Goal: Transaction & Acquisition: Purchase product/service

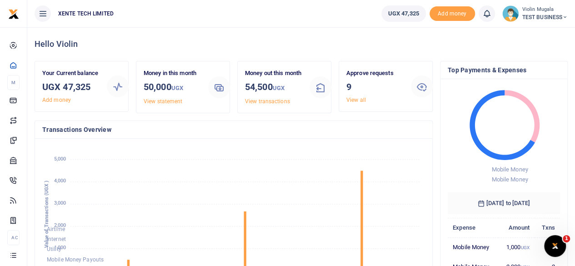
click at [526, 16] on span "TEST BUSINESS" at bounding box center [544, 17] width 45 height 8
click at [521, 31] on link "Switch accounts" at bounding box center [533, 33] width 72 height 13
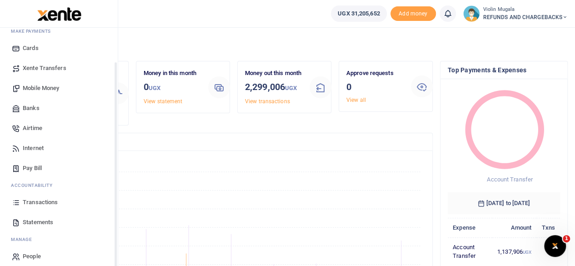
scroll to position [58, 0]
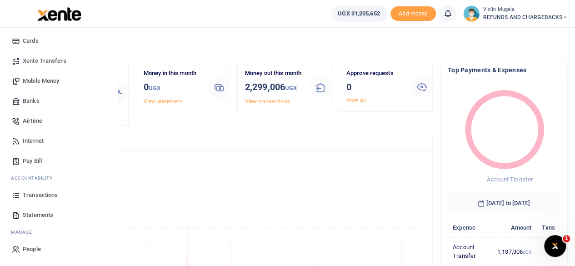
click at [45, 212] on span "Statements" at bounding box center [38, 214] width 30 height 9
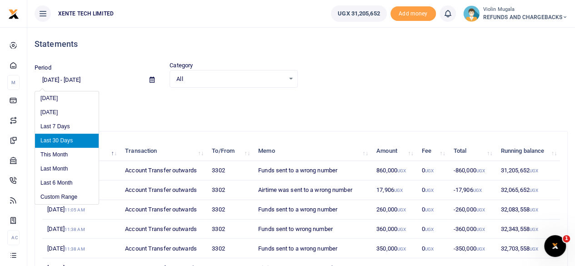
click at [72, 80] on input "[DATE] - [DATE]" at bounding box center [89, 79] width 108 height 15
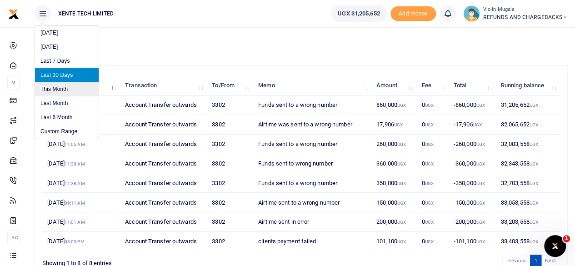
scroll to position [66, 0]
click at [76, 133] on li "Custom Range" at bounding box center [67, 131] width 64 height 14
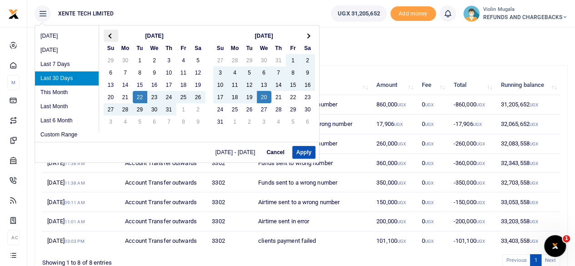
click at [109, 33] on th at bounding box center [111, 36] width 15 height 12
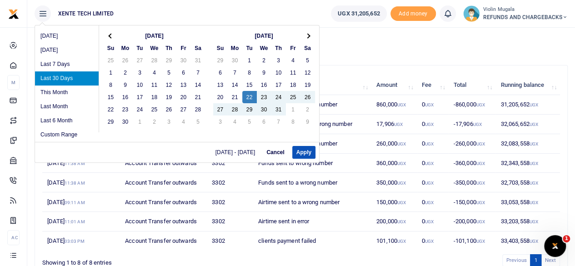
click at [109, 33] on th at bounding box center [111, 36] width 15 height 12
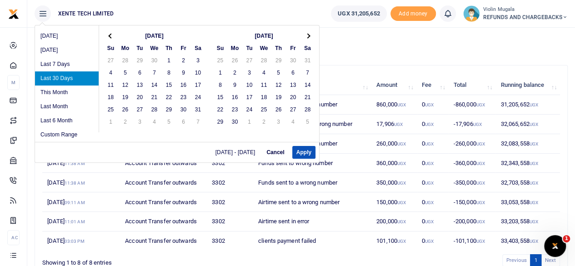
click at [109, 33] on th at bounding box center [111, 36] width 15 height 12
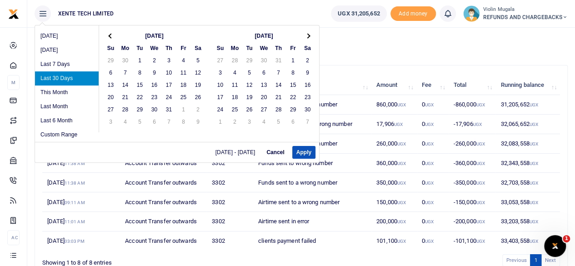
click at [109, 33] on th at bounding box center [111, 36] width 15 height 12
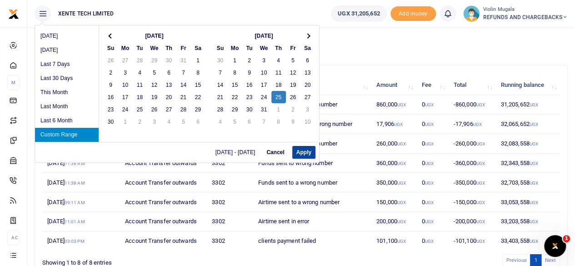
click at [302, 155] on button "Apply" at bounding box center [303, 152] width 23 height 13
type input "07/25/2024 - 07/25/2024"
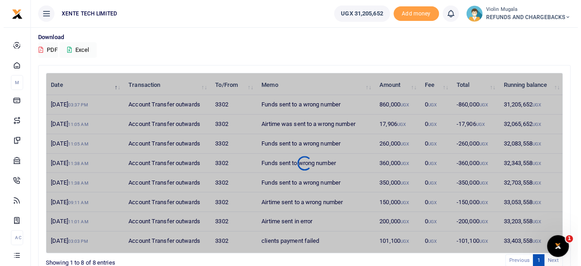
scroll to position [0, 0]
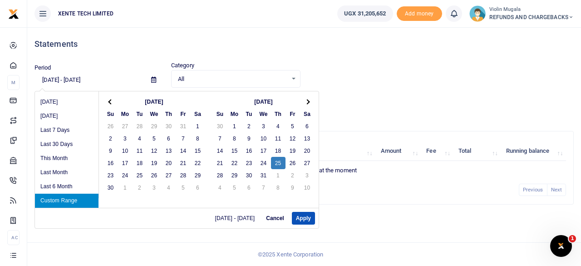
click at [93, 80] on input "07/25/2024 - 07/25/2024" at bounding box center [89, 79] width 109 height 15
click at [301, 218] on button "Apply" at bounding box center [303, 218] width 23 height 13
click at [100, 79] on input "07/25/2024 - 07/25/2024" at bounding box center [89, 79] width 109 height 15
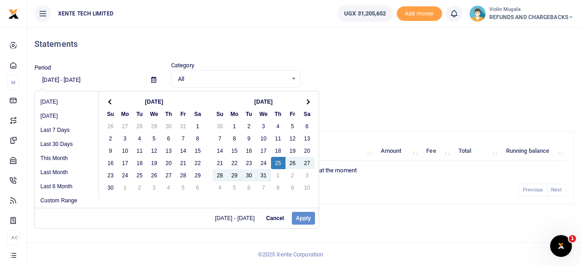
click at [300, 219] on div "07/25/2024 - 07/25/2024 Cancel Apply" at bounding box center [177, 218] width 284 height 20
click at [301, 219] on div "07/25/2024 - 07/25/2024 Cancel Apply" at bounding box center [177, 218] width 284 height 20
click at [302, 217] on div "07/25/2024 - 07/25/2024 Cancel Apply" at bounding box center [177, 218] width 284 height 20
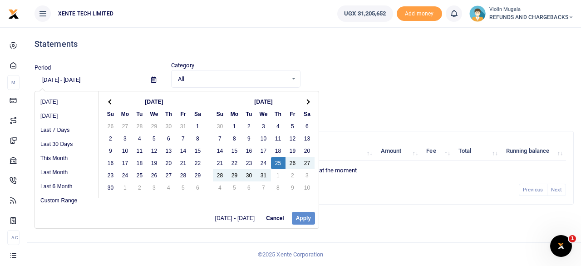
click at [302, 217] on div "07/25/2024 - 07/25/2024 Cancel Apply" at bounding box center [177, 218] width 284 height 20
click at [276, 217] on button "Cancel" at bounding box center [275, 218] width 26 height 13
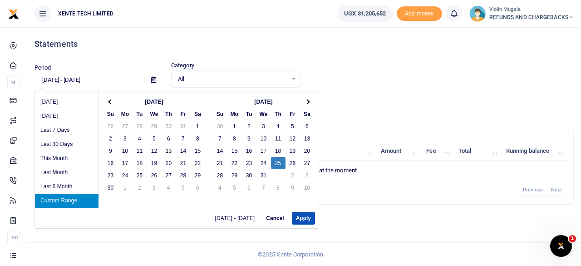
click at [88, 76] on input "07/25/2024 - 07/25/2024" at bounding box center [89, 79] width 109 height 15
click at [307, 215] on button "Apply" at bounding box center [303, 218] width 23 height 13
click at [99, 81] on input "07/25/2024 - 07/25/2024" at bounding box center [89, 79] width 109 height 15
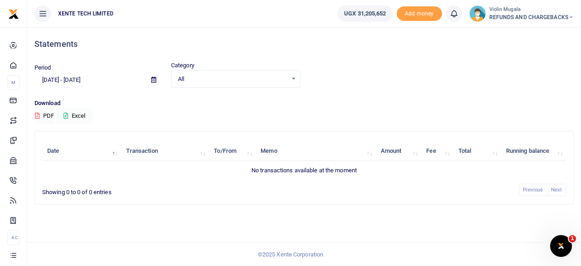
click at [386, 96] on div "Period 07/25/2024 - 07/25/2024 Category All Select an option... All Credit Debi…" at bounding box center [304, 80] width 547 height 38
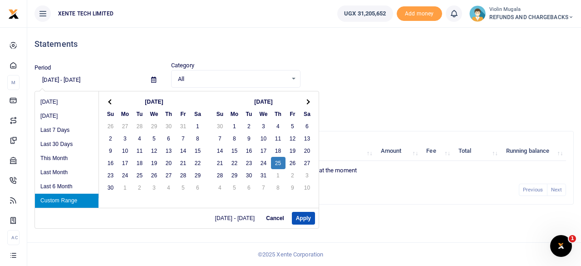
click at [90, 81] on input "07/25/2024 - 07/25/2024" at bounding box center [89, 79] width 109 height 15
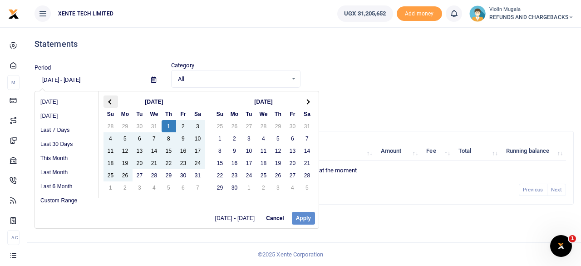
click at [114, 99] on th at bounding box center [111, 101] width 15 height 12
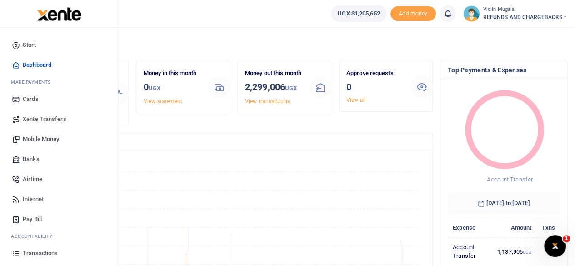
scroll to position [58, 0]
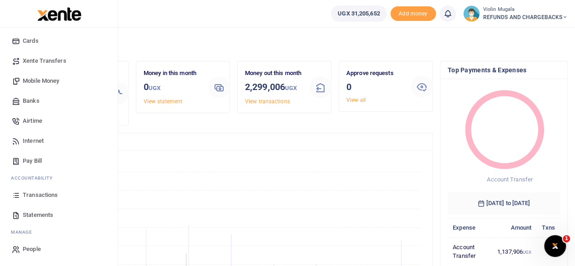
click at [35, 214] on span "Statements" at bounding box center [38, 214] width 30 height 9
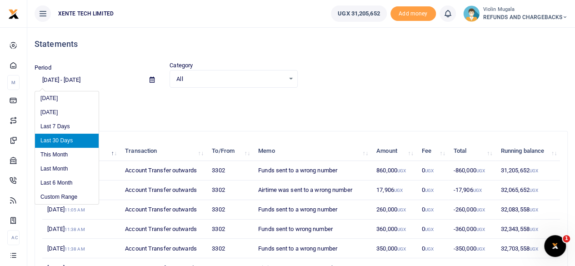
click at [84, 82] on input "07/22/2025 - 08/20/2025" at bounding box center [89, 79] width 108 height 15
click at [72, 194] on li "Custom Range" at bounding box center [67, 197] width 64 height 14
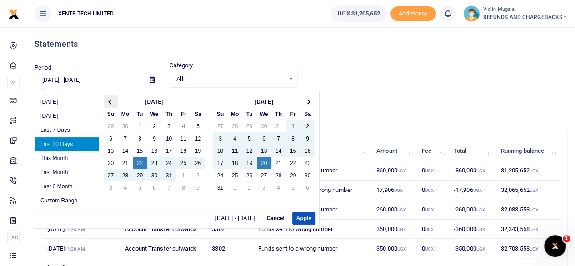
click at [115, 98] on th at bounding box center [111, 101] width 15 height 12
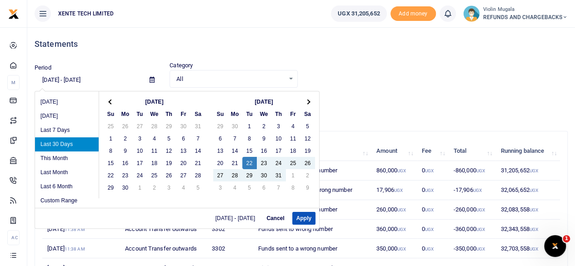
click at [115, 98] on th at bounding box center [111, 101] width 15 height 12
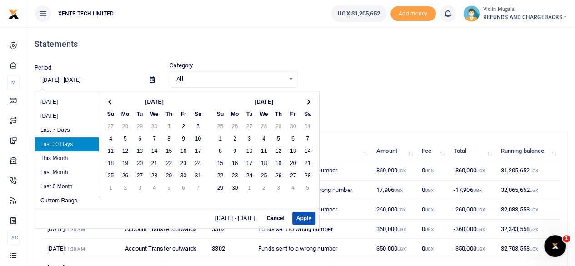
click at [115, 98] on th at bounding box center [111, 101] width 15 height 12
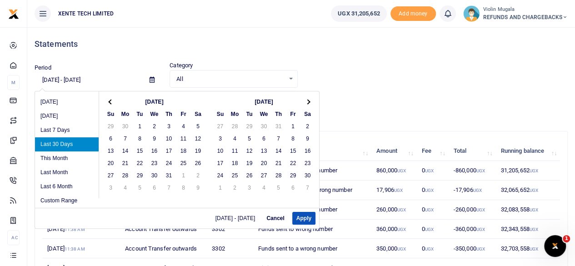
click at [115, 98] on th at bounding box center [111, 101] width 15 height 12
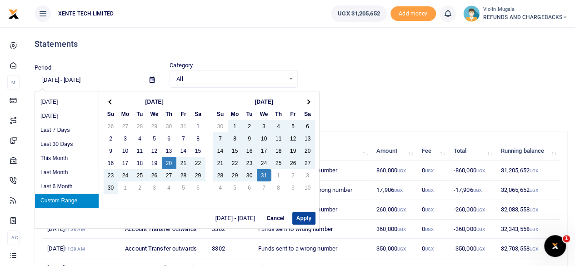
click at [302, 215] on button "Apply" at bounding box center [303, 218] width 23 height 13
type input "06/20/2024 - 07/31/2024"
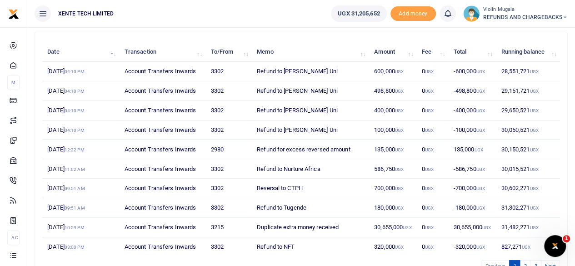
scroll to position [149, 0]
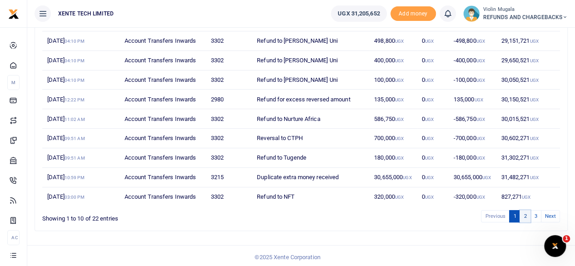
click at [529, 214] on link "2" at bounding box center [524, 216] width 11 height 12
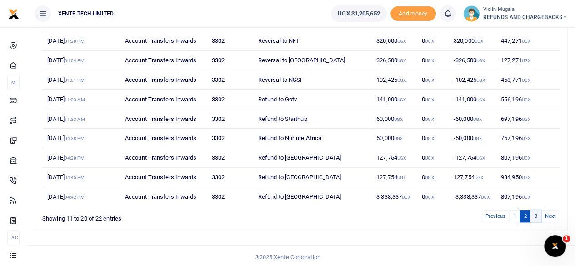
click at [538, 211] on link "3" at bounding box center [535, 216] width 11 height 12
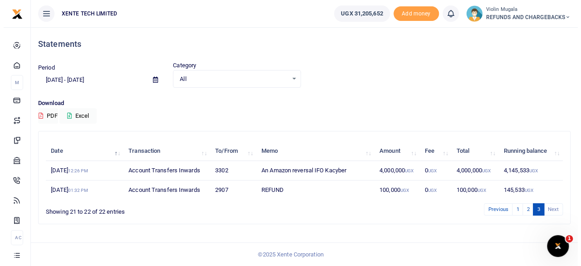
scroll to position [0, 0]
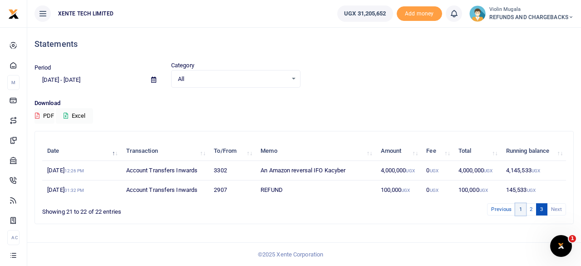
click at [525, 209] on link "1" at bounding box center [520, 209] width 11 height 12
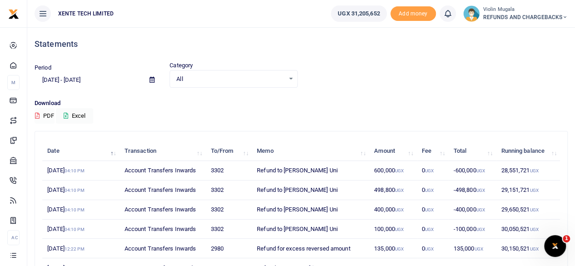
click at [46, 113] on button "PDF" at bounding box center [45, 115] width 20 height 15
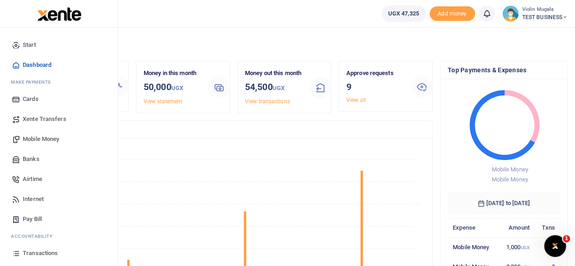
click at [37, 220] on span "Pay Bill" at bounding box center [32, 218] width 19 height 9
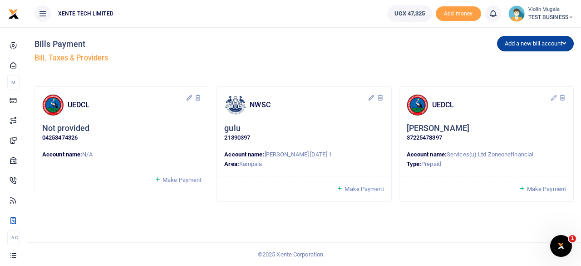
click at [536, 44] on button "Add a new bill account" at bounding box center [535, 43] width 77 height 15
click at [508, 61] on link "UEDCL" at bounding box center [534, 62] width 72 height 13
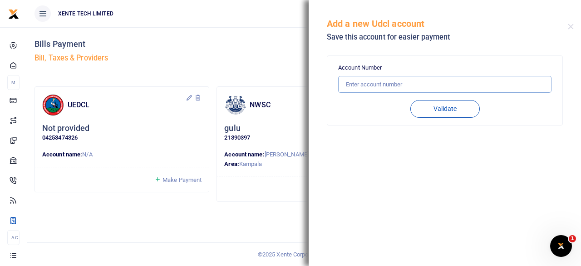
click at [374, 84] on input "text" at bounding box center [444, 84] width 213 height 17
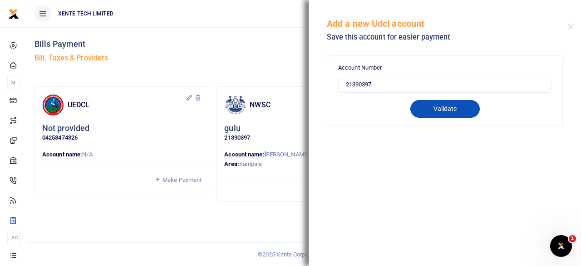
click at [443, 109] on button "Validate" at bounding box center [445, 109] width 69 height 18
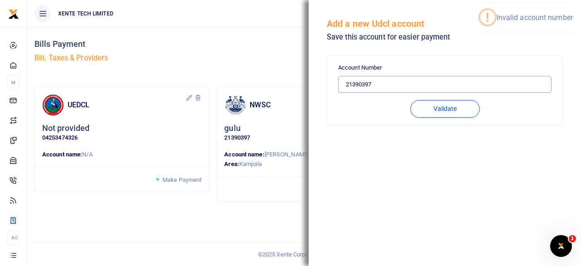
click at [378, 82] on input "21390397" at bounding box center [444, 84] width 213 height 17
type input "2"
click at [359, 84] on input "text" at bounding box center [444, 84] width 213 height 17
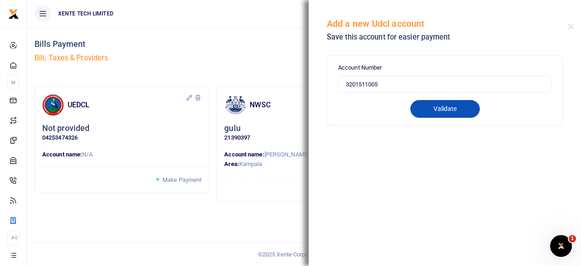
click at [442, 115] on button "Validate" at bounding box center [445, 109] width 69 height 18
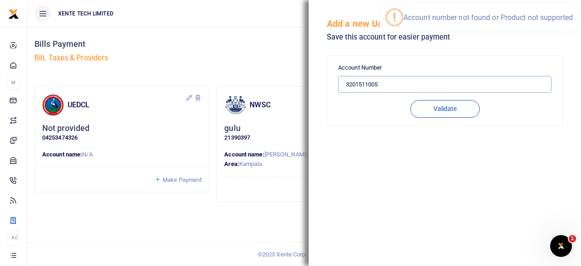
click at [382, 84] on input "3201511005" at bounding box center [444, 84] width 213 height 17
type input "3"
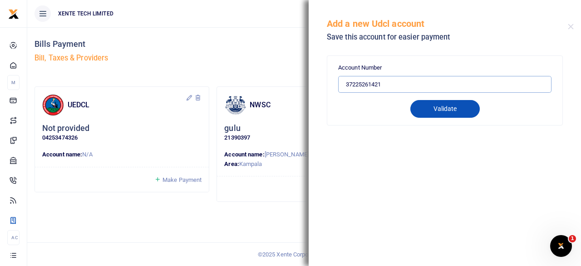
type input "37225261421"
click at [430, 100] on button "Validate" at bounding box center [445, 109] width 69 height 18
type input "37225261421"
type input "DANIEL SUNDAY ASIIMWE"
type input "PREPAID"
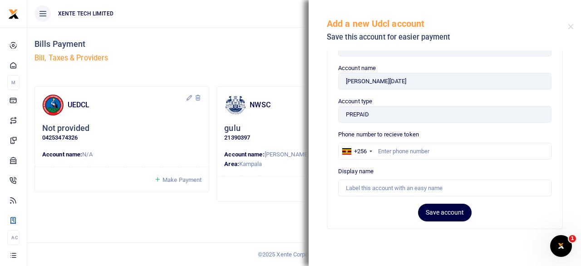
scroll to position [44, 0]
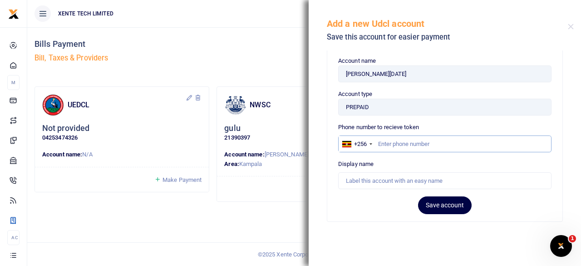
click at [399, 149] on input "text" at bounding box center [444, 143] width 213 height 17
click at [369, 210] on div "Account Number 37225261421 Account name DANIEL SUNDAY ASIIMWE Account type PREP…" at bounding box center [444, 117] width 213 height 194
click at [386, 109] on input "PREPAID" at bounding box center [444, 107] width 213 height 17
click at [530, 112] on input "PREPAID" at bounding box center [444, 107] width 213 height 17
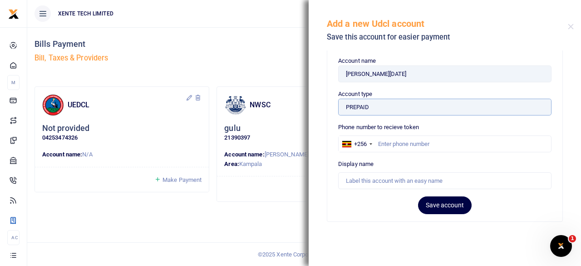
click at [372, 106] on input "PREPAID" at bounding box center [444, 107] width 213 height 17
click at [378, 106] on input "PREPAID" at bounding box center [444, 107] width 213 height 17
